Goal: Check status: Check status

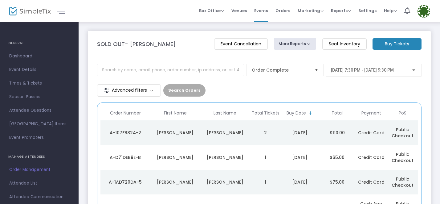
scroll to position [25, 0]
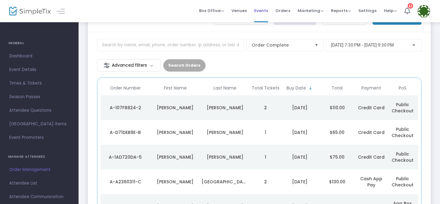
click at [268, 10] on span "Events" at bounding box center [261, 11] width 14 height 16
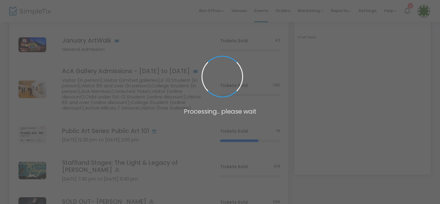
scroll to position [119, 0]
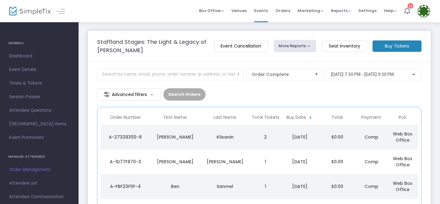
click at [170, 134] on div "[PERSON_NAME]" at bounding box center [175, 137] width 47 height 6
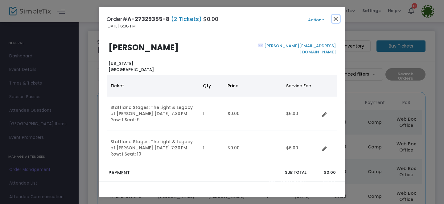
click at [336, 16] on button "Close" at bounding box center [336, 19] width 8 height 8
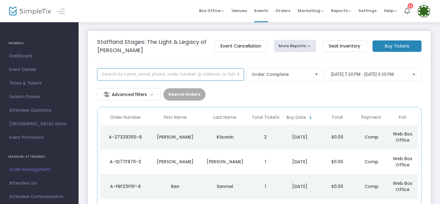
click at [110, 75] on input at bounding box center [170, 74] width 147 height 12
type input "[PERSON_NAME]"
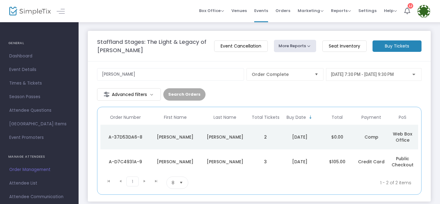
click at [240, 124] on td "[PERSON_NAME]" at bounding box center [225, 136] width 50 height 25
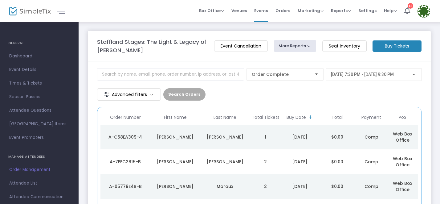
click at [331, 75] on span "8/22/2025 @ 7:30 PM - 8/22/2025 @ 9:30 PM" at bounding box center [362, 74] width 63 height 5
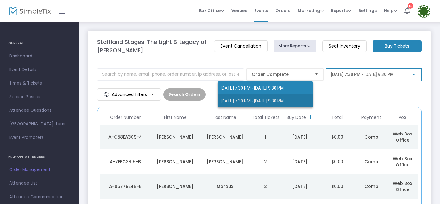
click at [256, 98] on span "8/23/2025 @ 7:30 PM - 8/23/2025 @ 9:30 PM" at bounding box center [252, 100] width 63 height 5
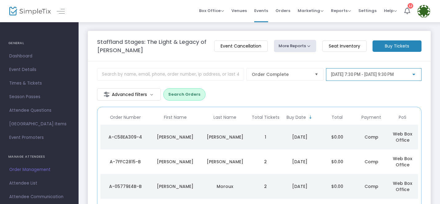
click at [221, 134] on div "Powell" at bounding box center [224, 137] width 47 height 6
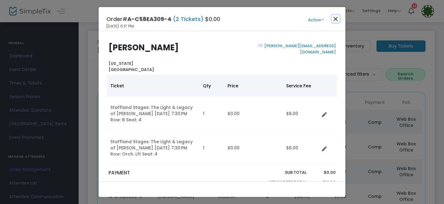
click at [338, 19] on button "Close" at bounding box center [336, 19] width 8 height 8
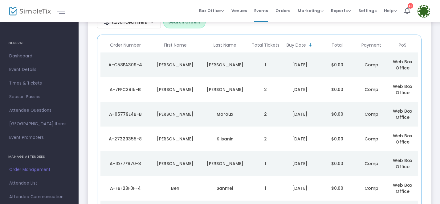
scroll to position [103, 0]
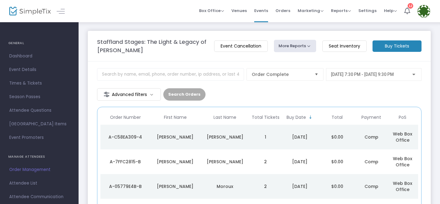
click at [246, 128] on td "Powell" at bounding box center [225, 136] width 50 height 25
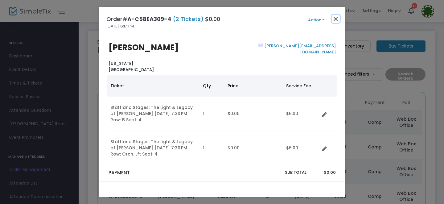
click at [336, 19] on button "Close" at bounding box center [336, 19] width 8 height 8
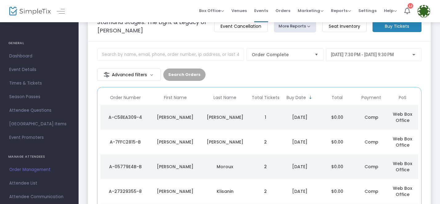
scroll to position [19, 0]
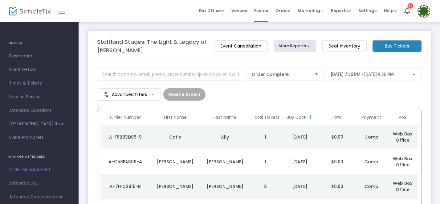
scroll to position [19, 0]
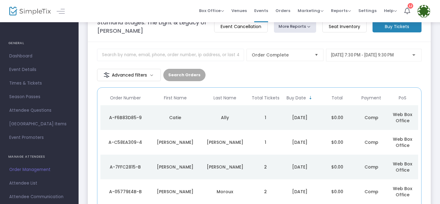
click at [175, 108] on td "Catie" at bounding box center [175, 117] width 50 height 25
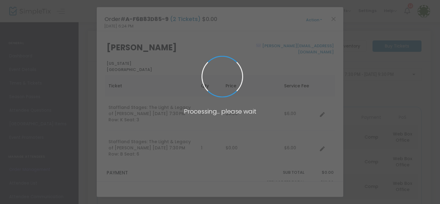
scroll to position [0, 0]
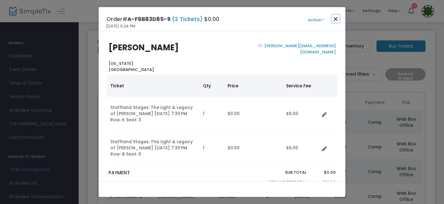
click at [336, 19] on button "Close" at bounding box center [336, 19] width 8 height 8
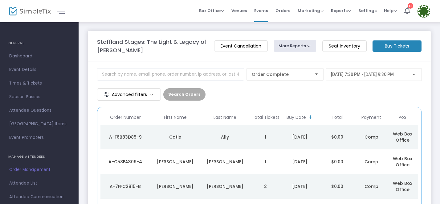
click at [331, 75] on span "[DATE] 7:30 PM - [DATE] 9:30 PM" at bounding box center [362, 74] width 63 height 5
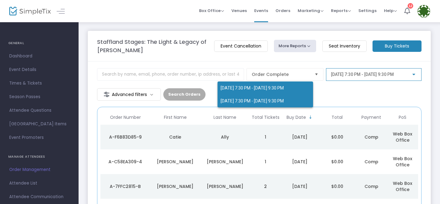
click at [251, 101] on span "[DATE] 7:30 PM - [DATE] 9:30 PM" at bounding box center [252, 100] width 63 height 5
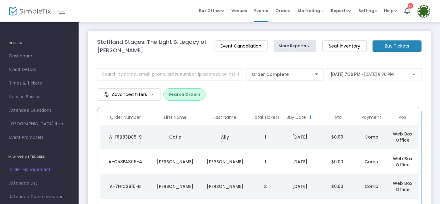
click at [206, 88] on button "Search Orders" at bounding box center [184, 94] width 42 height 12
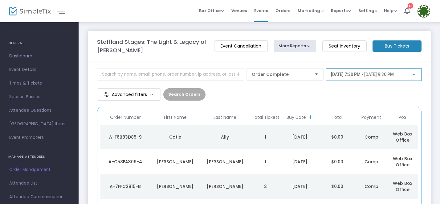
click at [331, 72] on span "[DATE] 7:30 PM - [DATE] 9:30 PM" at bounding box center [362, 74] width 63 height 5
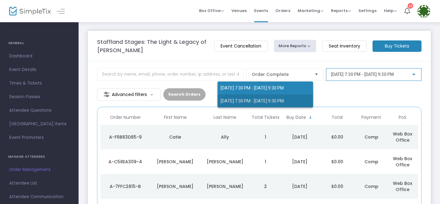
click at [238, 100] on span "[DATE] 7:30 PM - [DATE] 9:30 PM" at bounding box center [252, 100] width 63 height 5
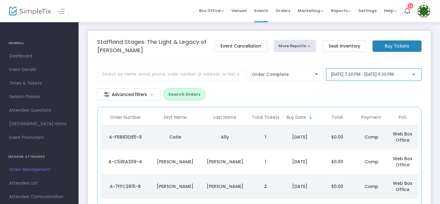
click at [206, 88] on button "Search Orders" at bounding box center [184, 94] width 42 height 12
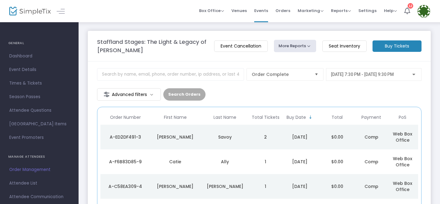
click at [268, 124] on td "2" at bounding box center [265, 136] width 31 height 25
